Goal: Information Seeking & Learning: Learn about a topic

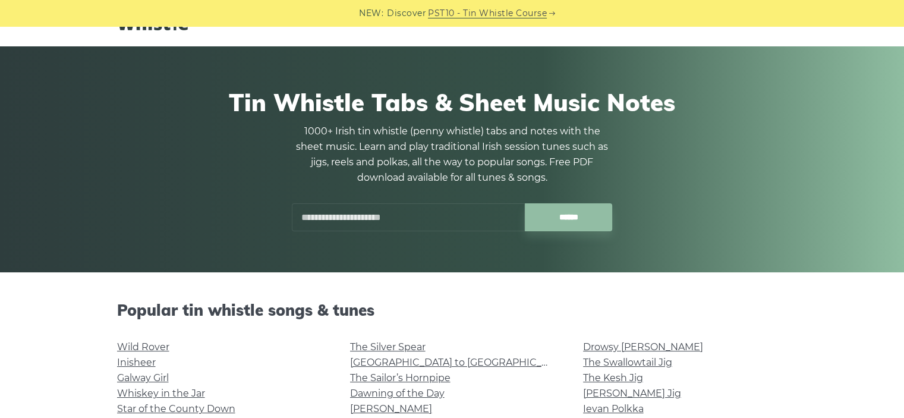
scroll to position [178, 0]
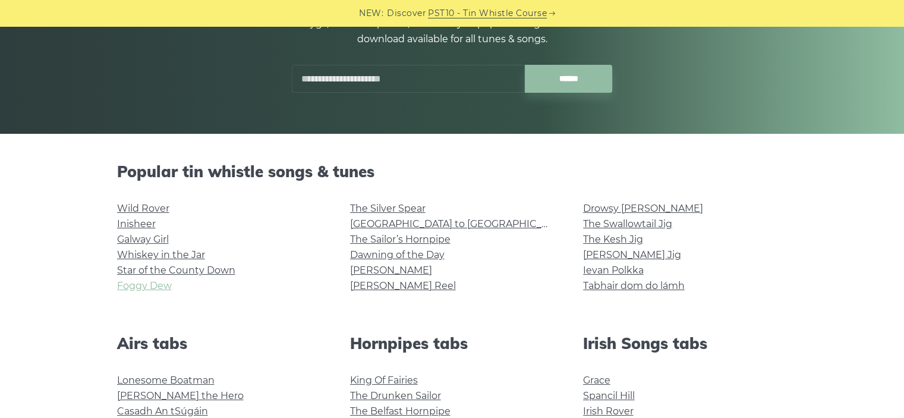
click at [159, 287] on link "Foggy Dew" at bounding box center [144, 285] width 55 height 11
click at [147, 232] on li "Galway Girl" at bounding box center [219, 239] width 204 height 15
click at [594, 239] on link "The Kesh Jig" at bounding box center [613, 239] width 60 height 11
click at [628, 255] on link "[PERSON_NAME] Jig" at bounding box center [632, 254] width 98 height 11
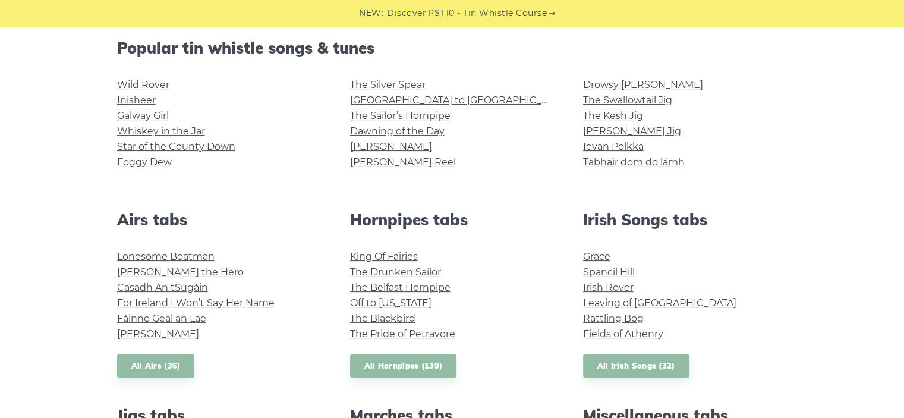
scroll to position [238, 0]
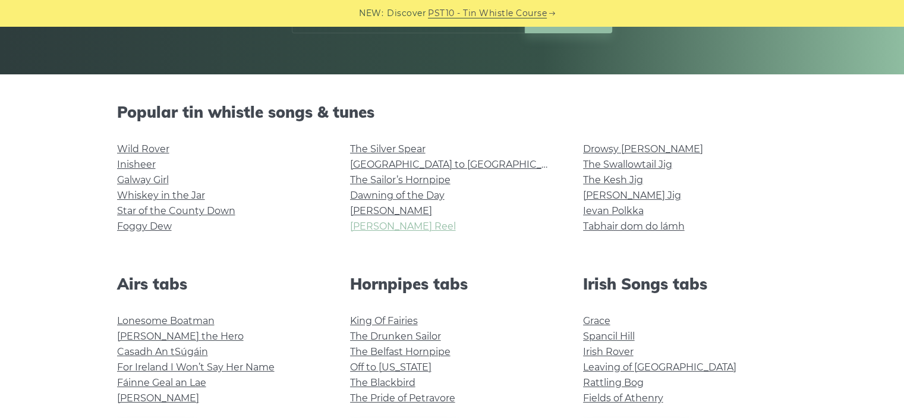
click at [378, 225] on link "Cooley’s Reel" at bounding box center [403, 226] width 106 height 11
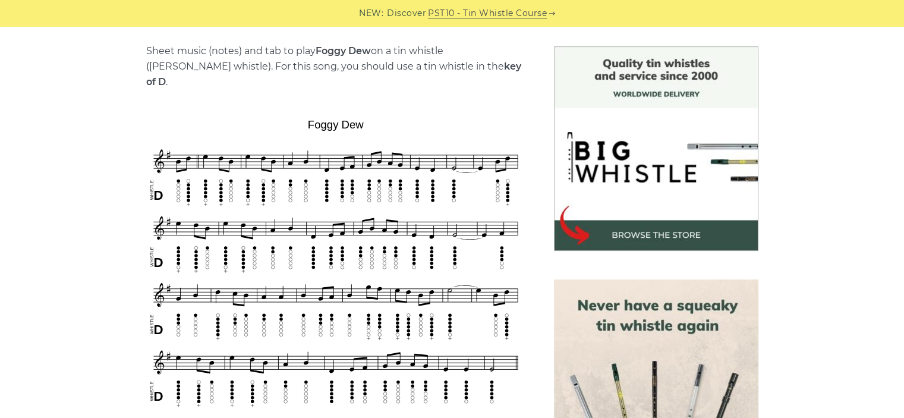
scroll to position [297, 0]
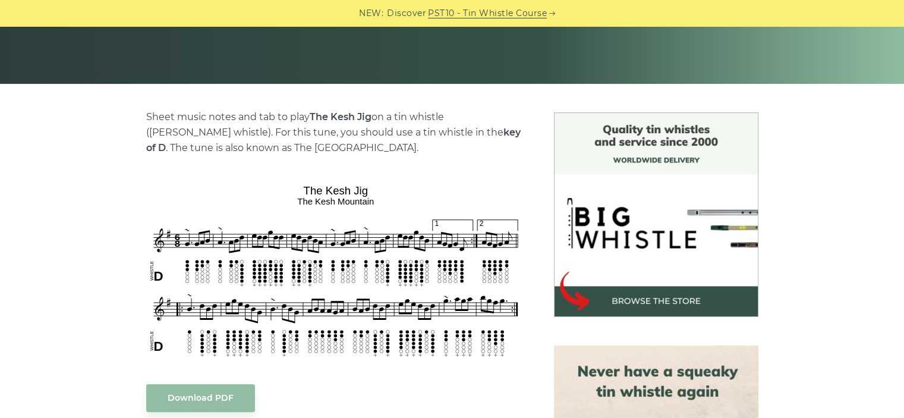
scroll to position [357, 0]
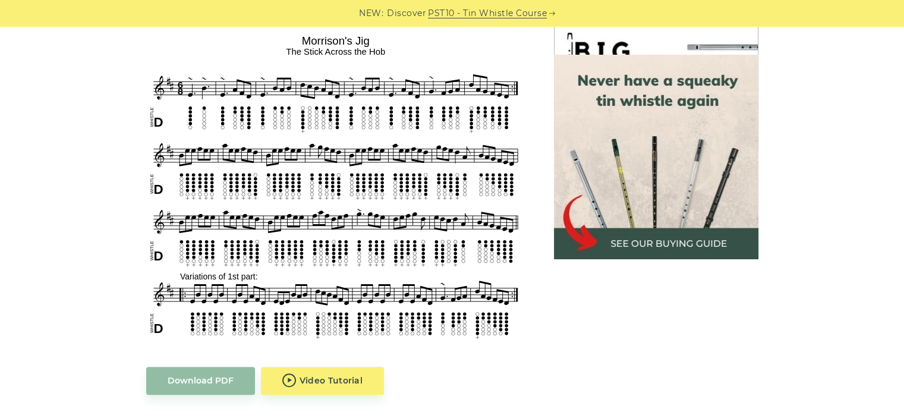
scroll to position [654, 0]
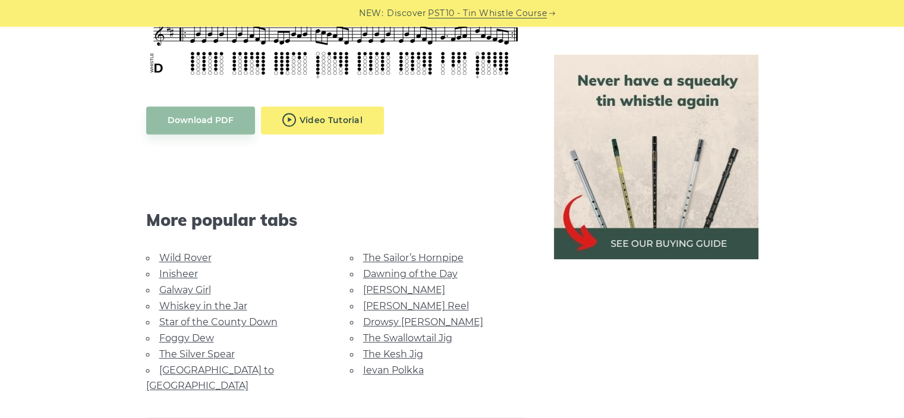
click at [303, 97] on body "NEW: Discover PST10 - Tin Whistle Course Lessons Fingering Charts Tabs & Notes …" at bounding box center [452, 283] width 904 height 1875
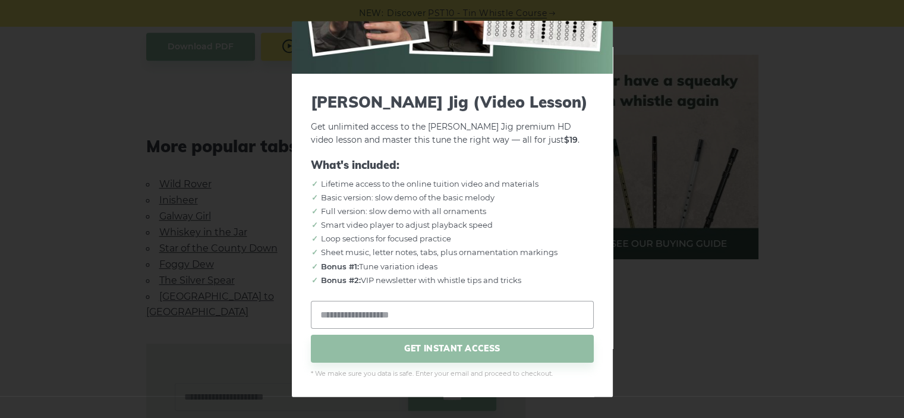
scroll to position [832, 0]
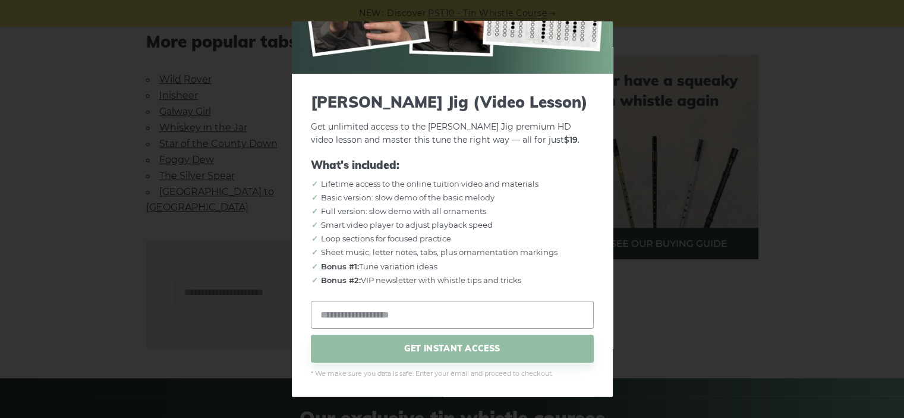
click at [110, 181] on div "× Morrison’s Jig (Video Lesson) Get unlimited access to the Morrison’s Jig prem…" at bounding box center [452, 209] width 904 height 418
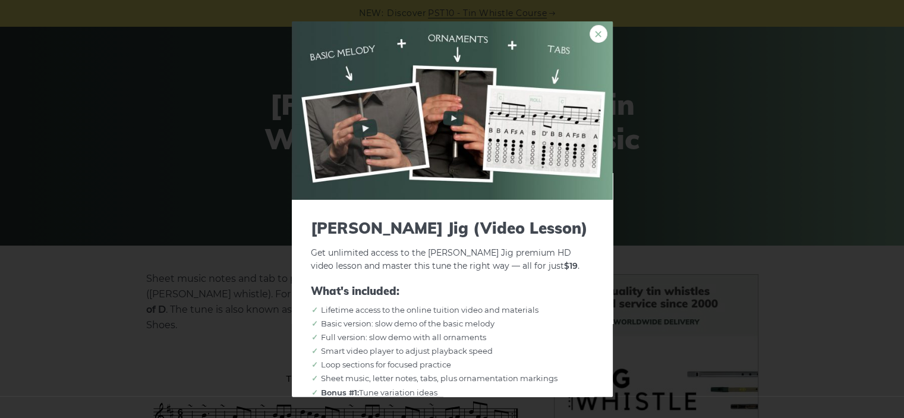
scroll to position [0, 0]
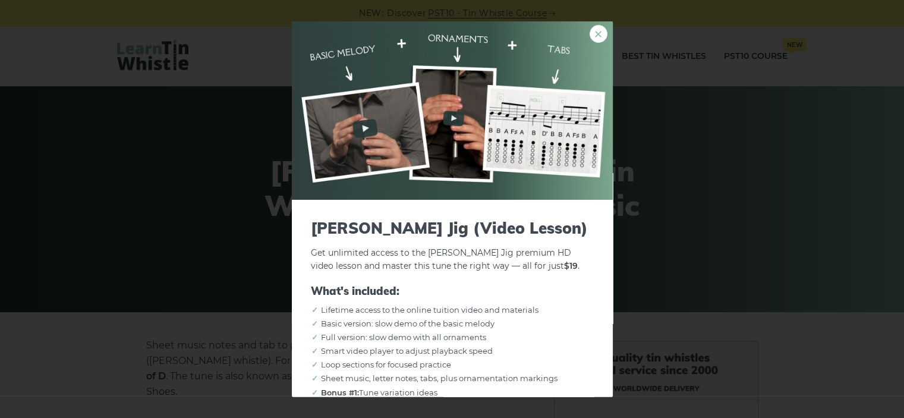
click at [590, 36] on link "×" at bounding box center [599, 33] width 18 height 18
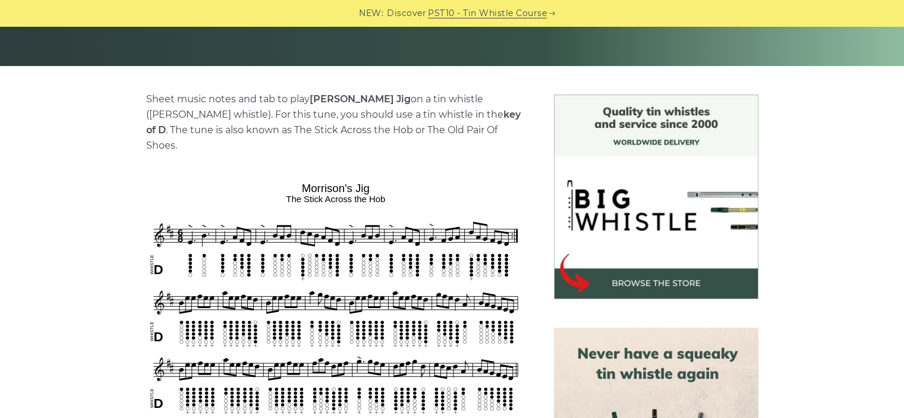
scroll to position [416, 0]
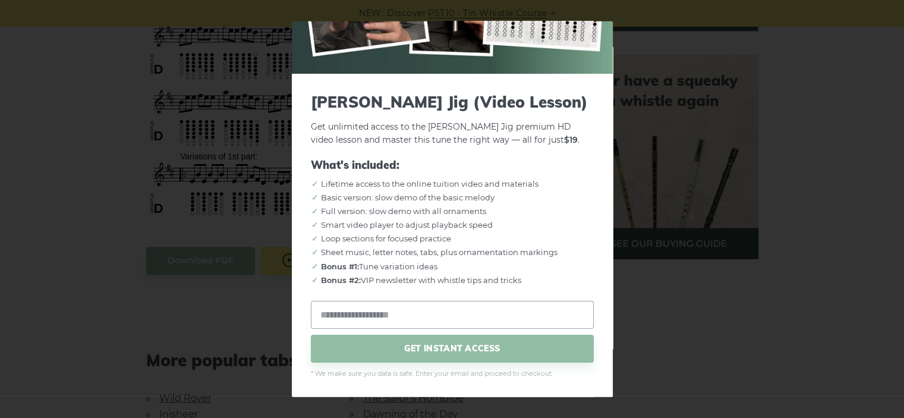
scroll to position [535, 0]
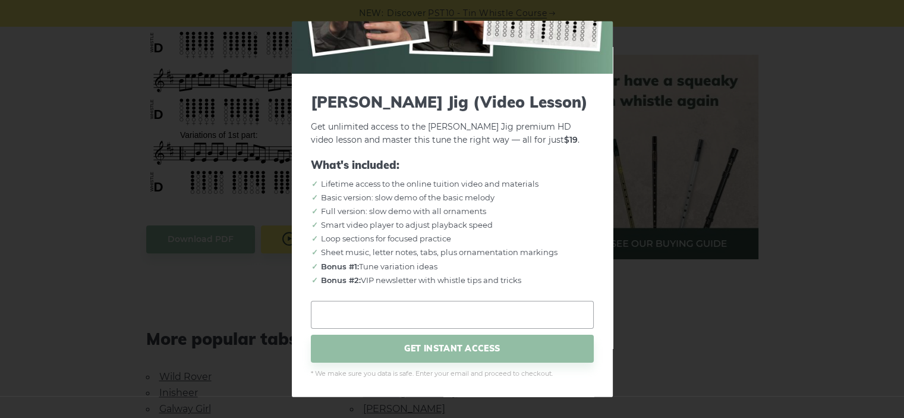
click at [392, 328] on input "email" at bounding box center [452, 314] width 283 height 28
click at [395, 320] on input "email" at bounding box center [452, 314] width 283 height 28
type input "**********"
click at [418, 346] on span "GET INSTANT ACCESS" at bounding box center [452, 348] width 283 height 28
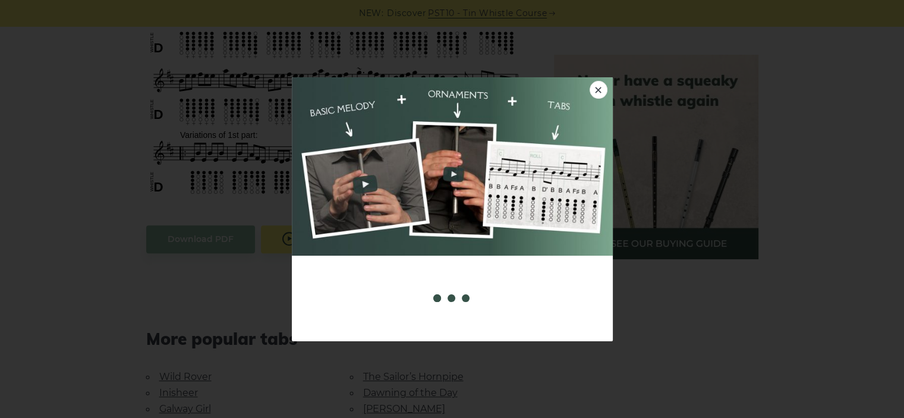
scroll to position [0, 0]
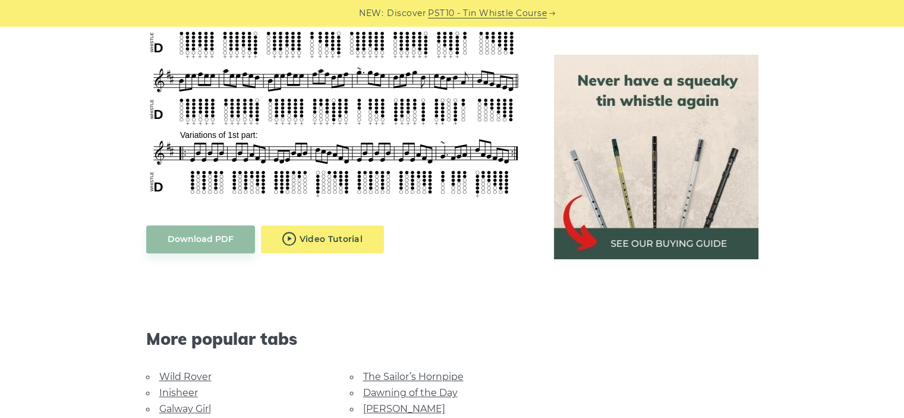
click at [301, 237] on body "NEW: Discover PST10 - Tin Whistle Course Lessons Fingering Charts Tabs & Notes …" at bounding box center [452, 402] width 904 height 1875
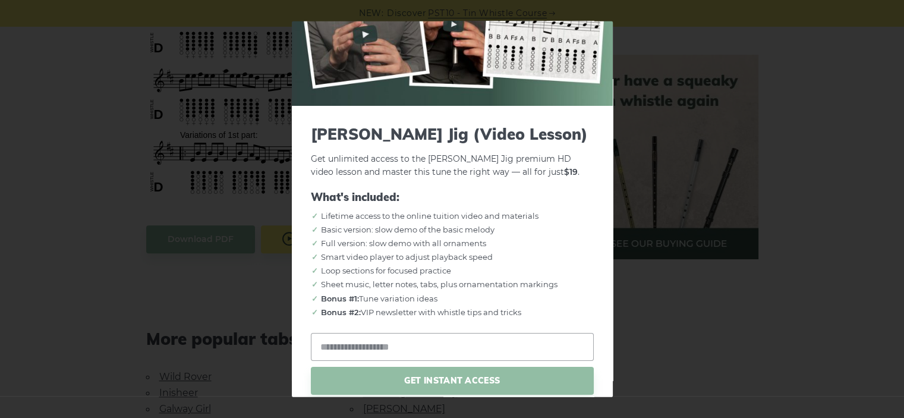
scroll to position [126, 0]
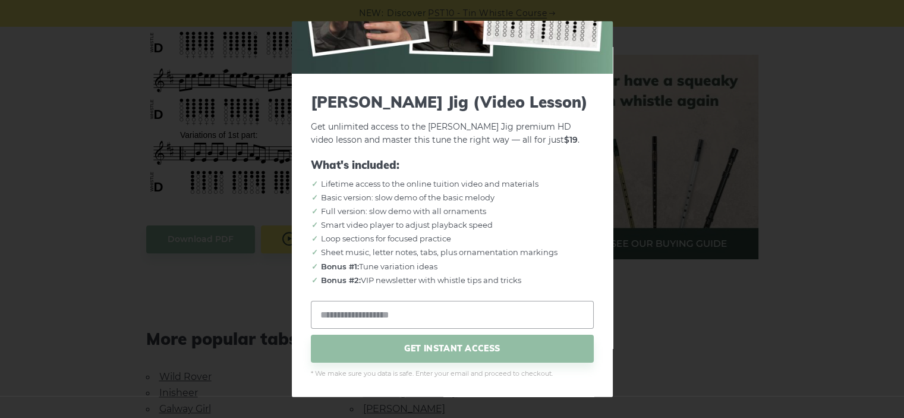
click at [654, 222] on div "× Morrison’s Jig (Video Lesson) Get unlimited access to the Morrison’s Jig prem…" at bounding box center [452, 209] width 904 height 418
click at [669, 171] on div "× Morrison’s Jig (Video Lesson) Get unlimited access to the Morrison’s Jig prem…" at bounding box center [452, 209] width 904 height 418
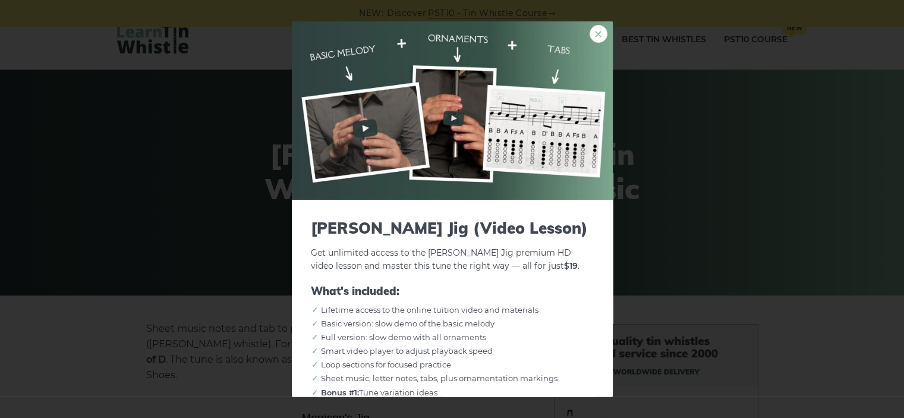
scroll to position [0, 0]
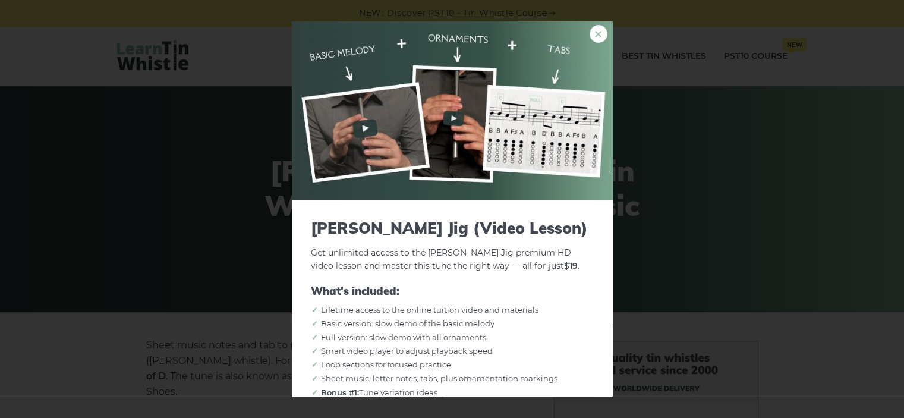
click at [593, 30] on link "×" at bounding box center [599, 33] width 18 height 18
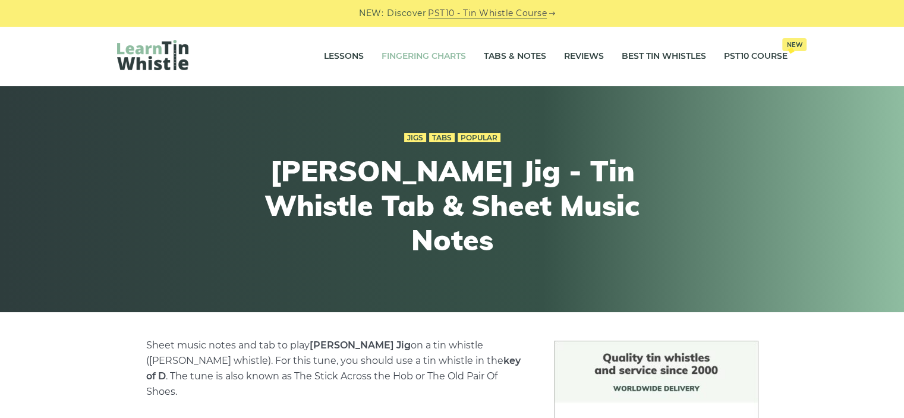
click at [414, 57] on link "Fingering Charts" at bounding box center [424, 57] width 84 height 30
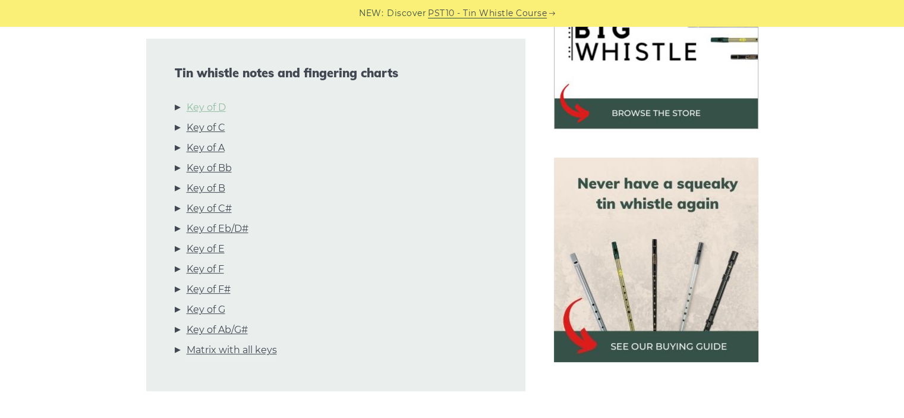
click at [210, 100] on link "Key of D" at bounding box center [206, 107] width 39 height 15
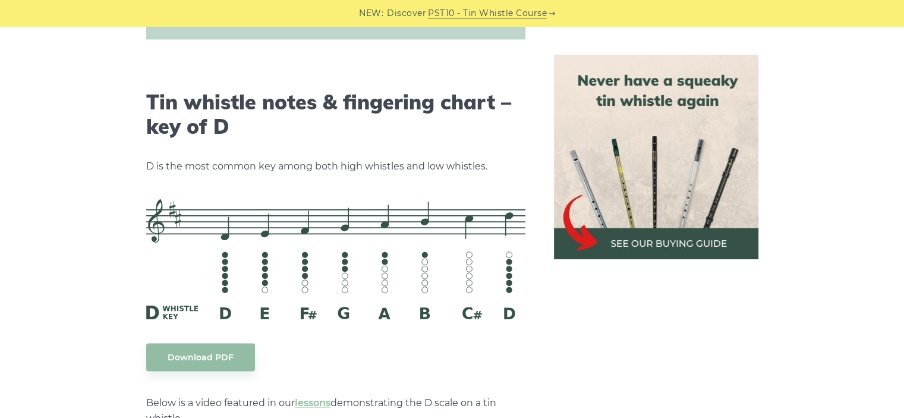
scroll to position [1852, 0]
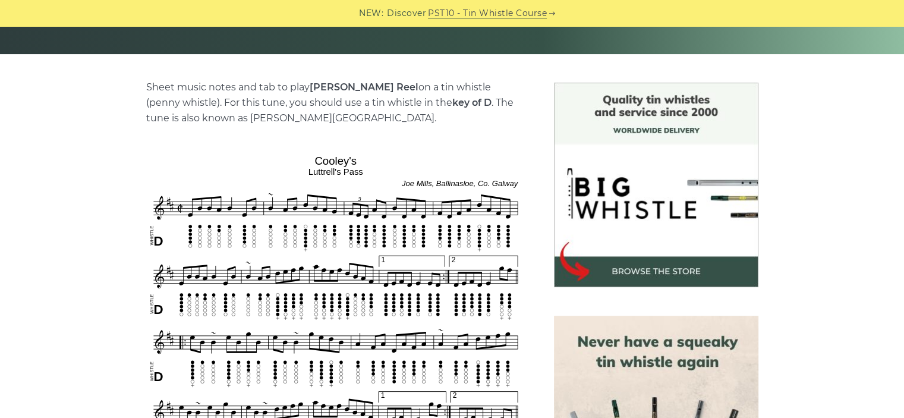
scroll to position [238, 0]
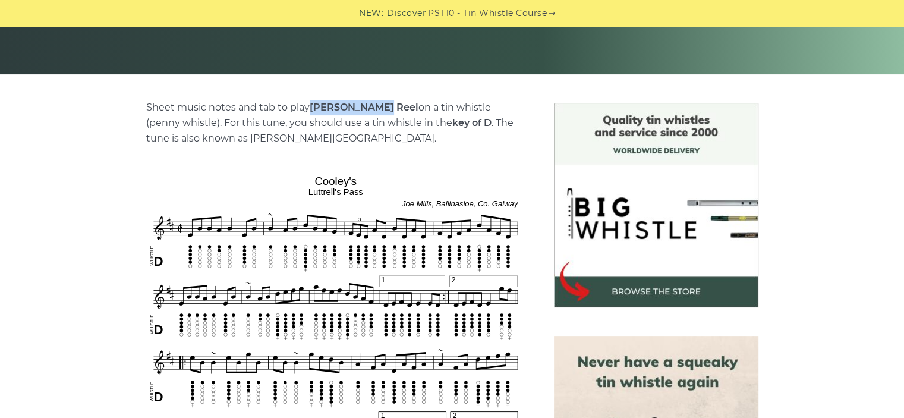
drag, startPoint x: 311, startPoint y: 105, endPoint x: 376, endPoint y: 106, distance: 64.2
click at [376, 106] on p "Sheet music notes and tab to play Cooley’s Reel on a tin whistle (penny whistle…" at bounding box center [335, 123] width 379 height 46
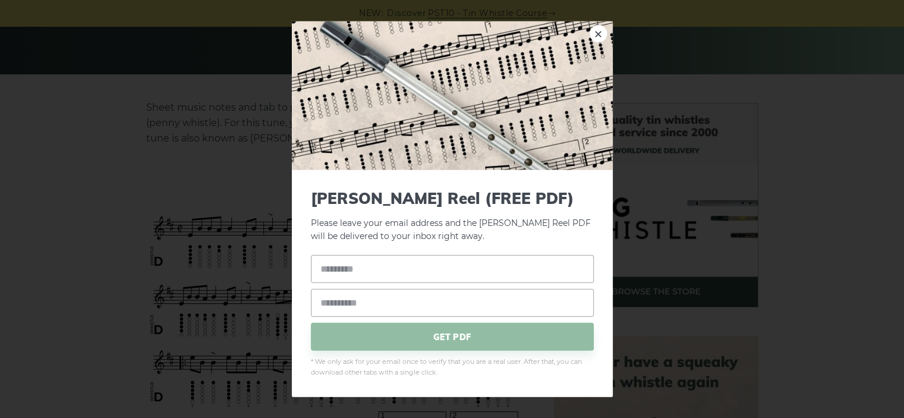
click at [136, 159] on div "× Cooley’s Reel (FREE PDF) Please leave your email address and the Cooley’s Ree…" at bounding box center [452, 209] width 904 height 418
click at [220, 149] on div "× Cooley’s Reel (FREE PDF) Please leave your email address and the Cooley’s Ree…" at bounding box center [452, 209] width 904 height 418
click at [595, 33] on link "×" at bounding box center [599, 33] width 18 height 18
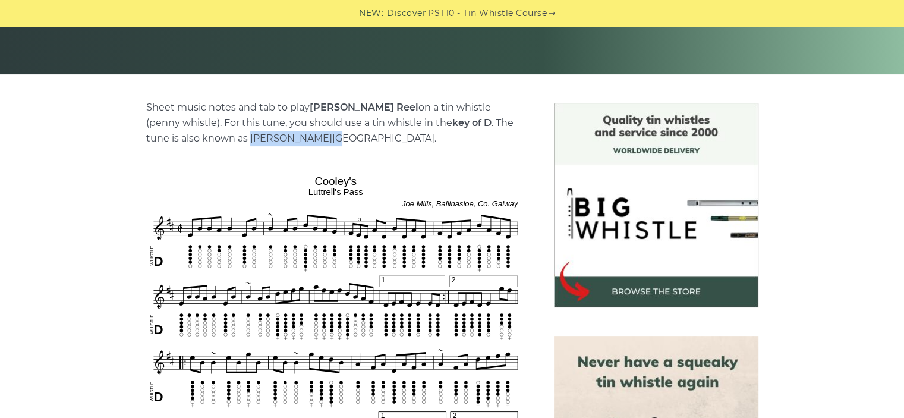
drag, startPoint x: 217, startPoint y: 137, endPoint x: 278, endPoint y: 136, distance: 60.6
click at [278, 136] on p "Sheet music notes and tab to play Cooley’s Reel on a tin whistle (penny whistle…" at bounding box center [335, 123] width 379 height 46
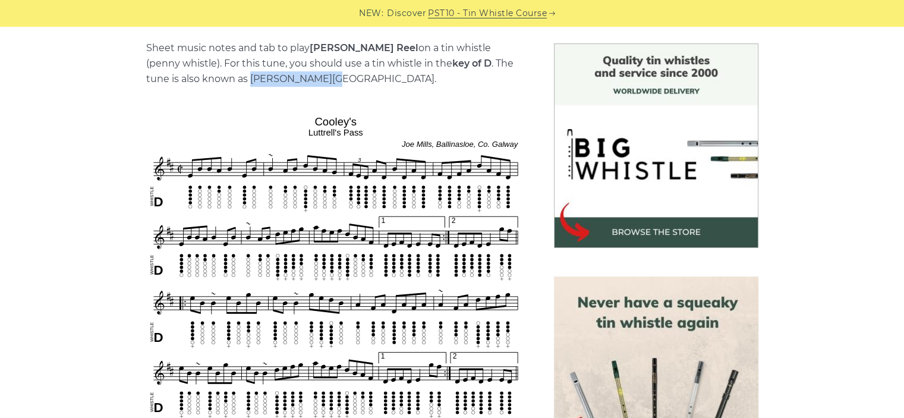
scroll to position [357, 0]
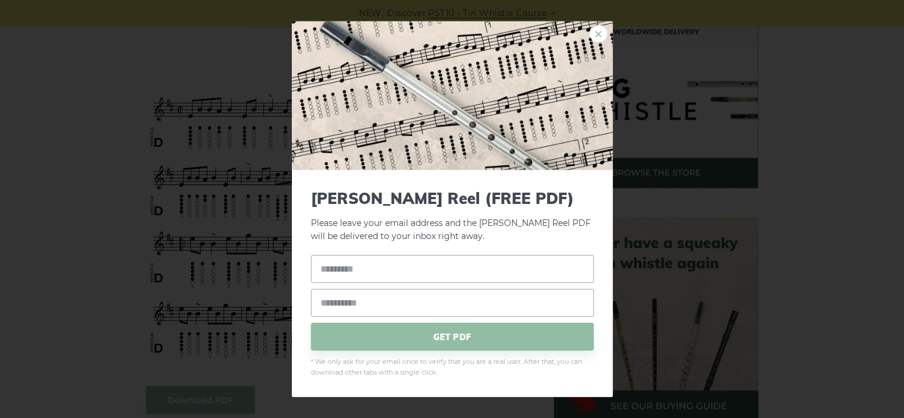
click at [596, 34] on link "×" at bounding box center [599, 33] width 18 height 18
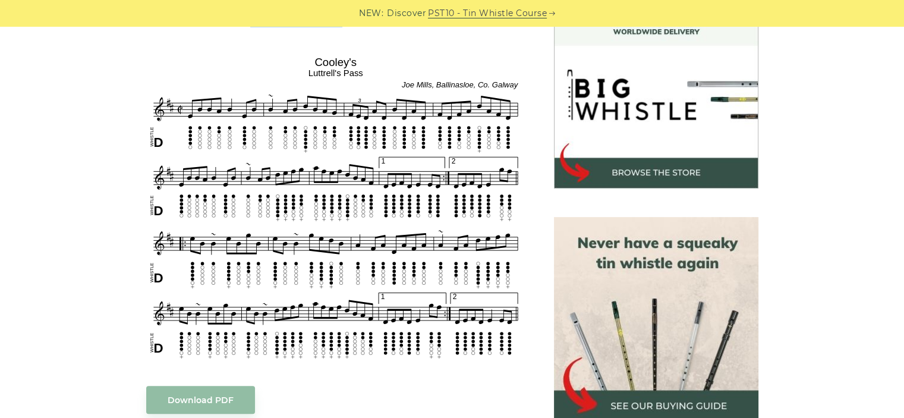
scroll to position [476, 0]
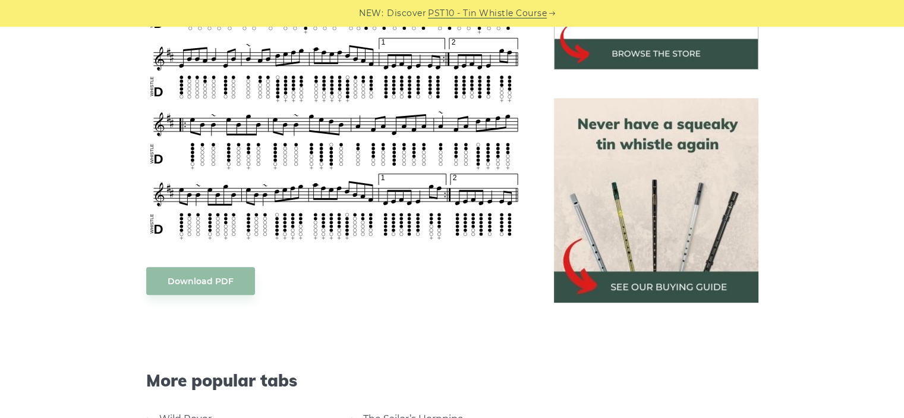
click at [664, 171] on img at bounding box center [656, 200] width 204 height 204
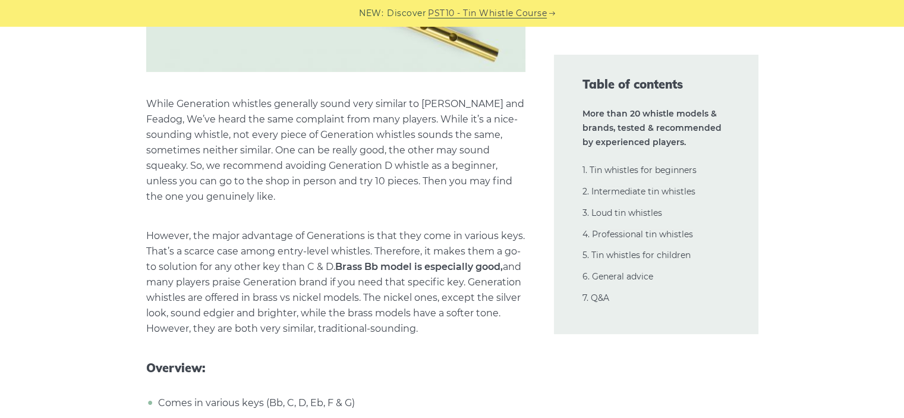
scroll to position [4934, 0]
